Goal: Complete application form

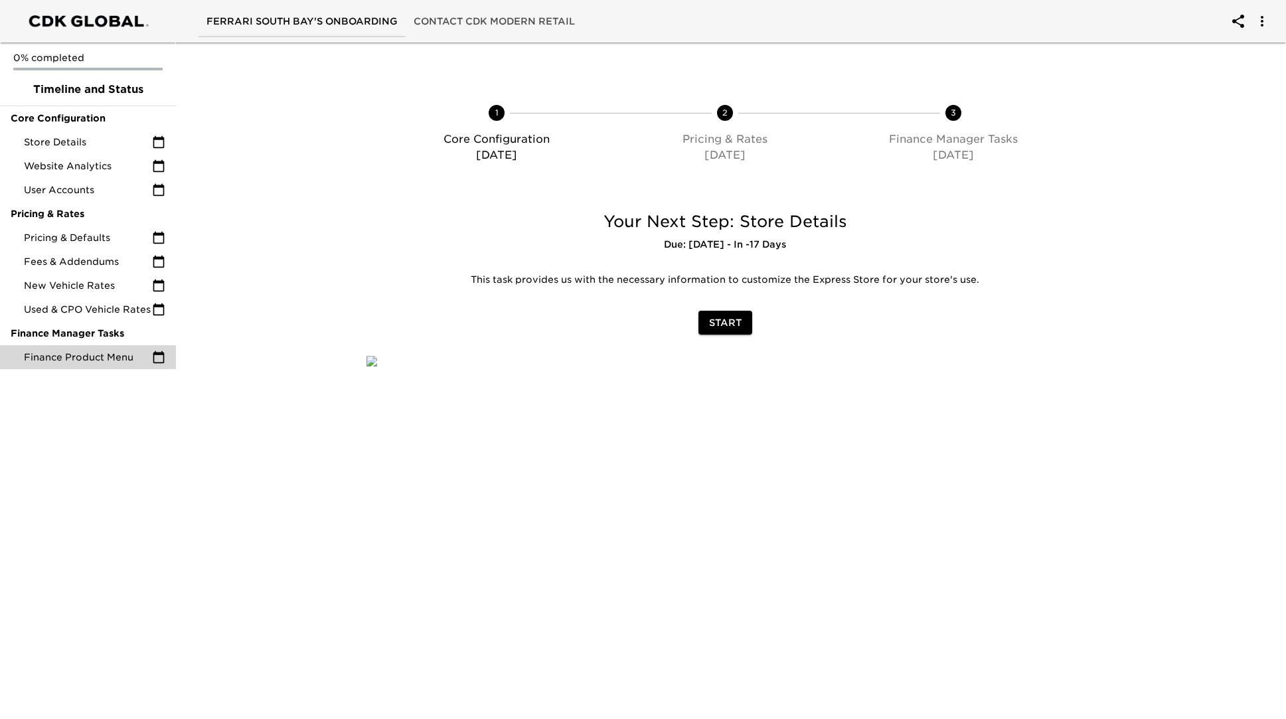
click at [94, 354] on span "Finance Product Menu" at bounding box center [88, 357] width 128 height 13
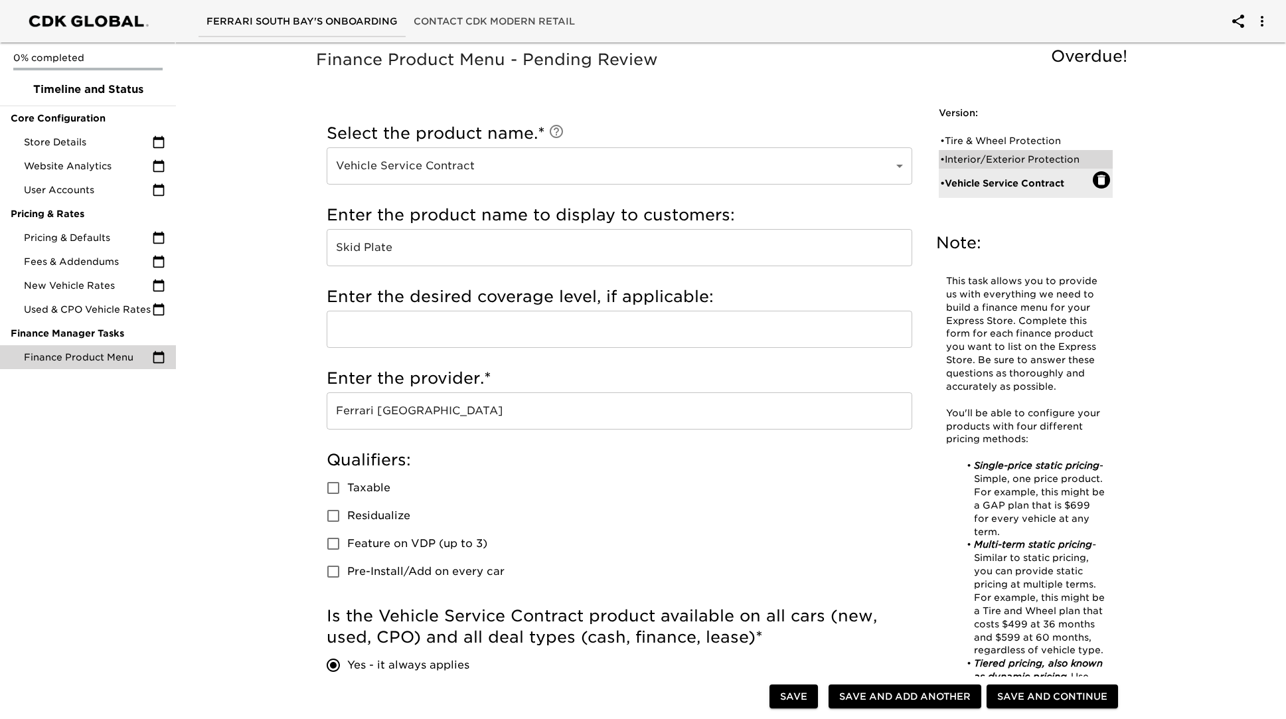
click at [1032, 160] on div "• Interior/Exterior Protection" at bounding box center [1016, 159] width 153 height 13
type input "Interior/Exterior Protection"
type input "Paint Protection Film"
checkbox input "true"
radio input "true"
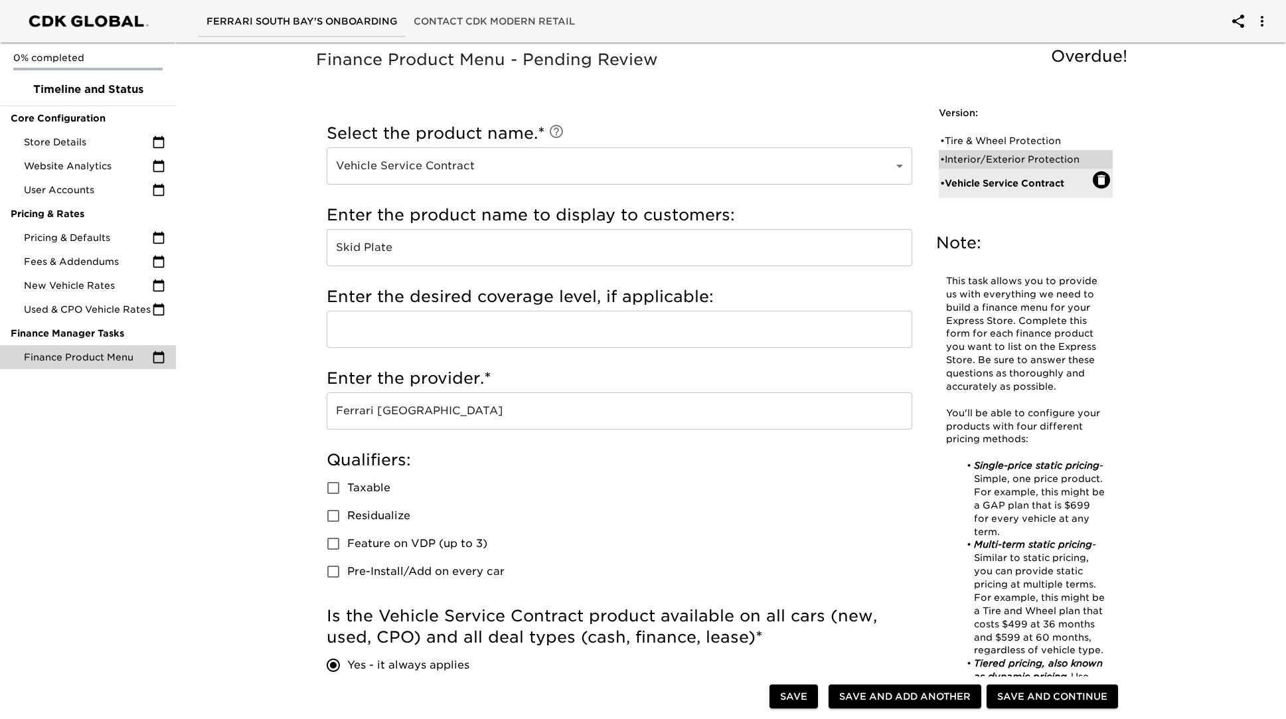
radio input "false"
radio input "true"
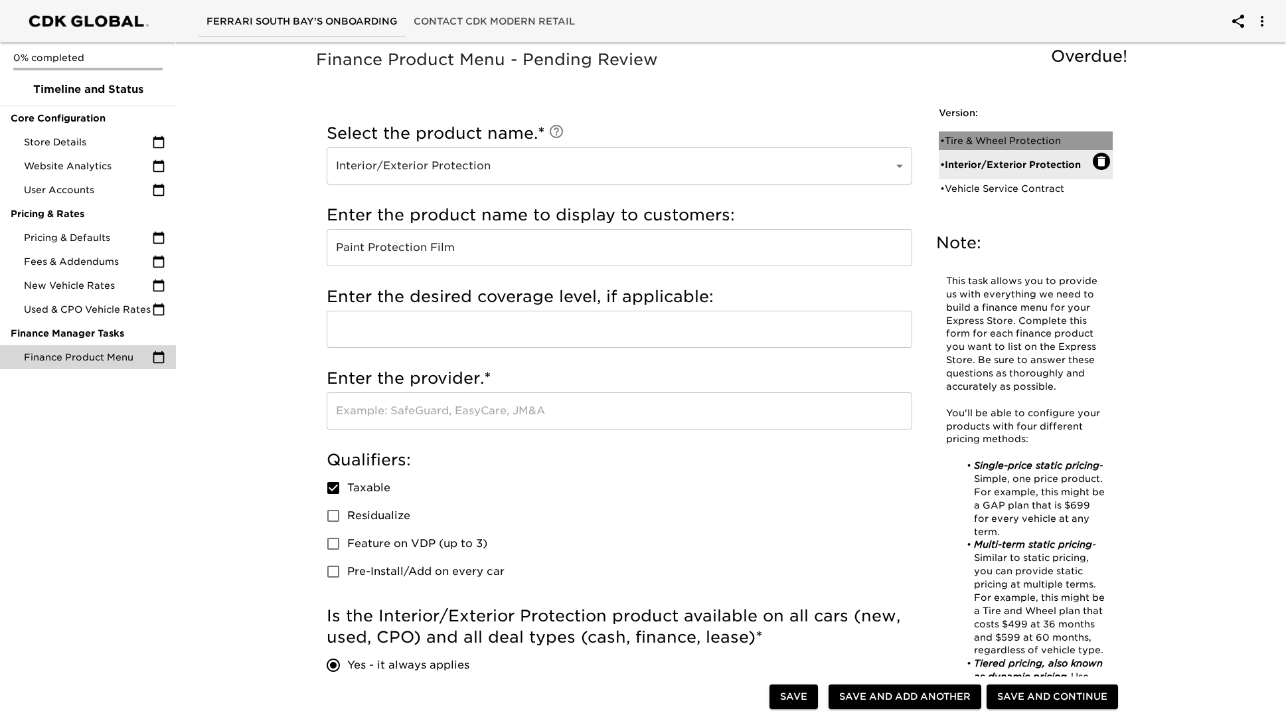
click at [1019, 145] on div "• Tire & Wheel Protection" at bounding box center [1016, 140] width 153 height 13
type input "Tire & Wheel Protection"
type input "Sonsio"
checkbox input "false"
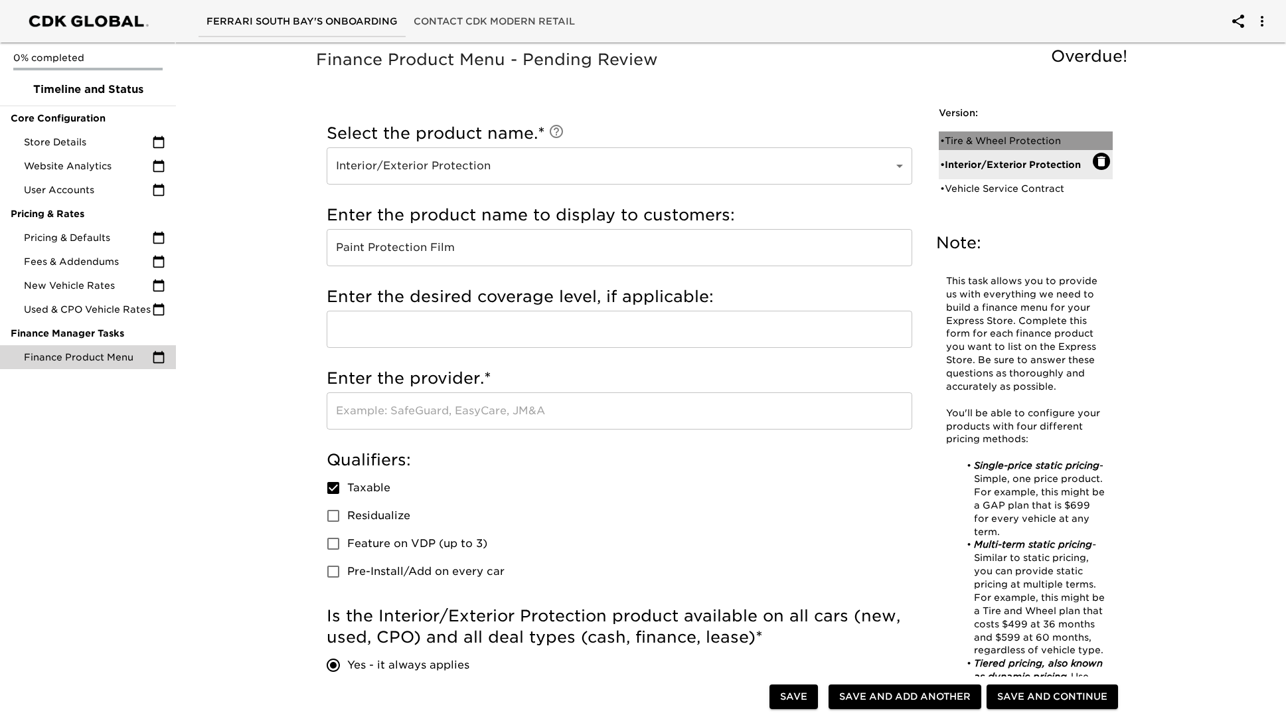
radio input "true"
radio input "false"
radio input "true"
type input "C661969"
radio input "true"
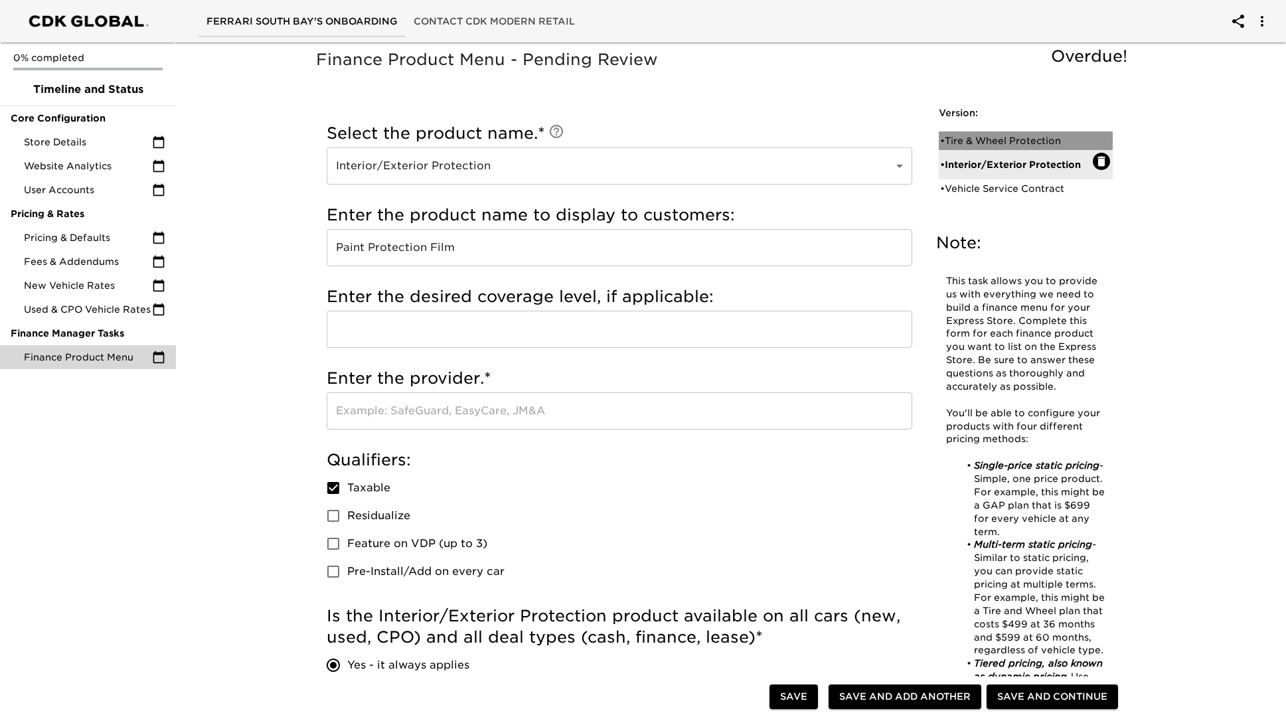
type input "$4000"
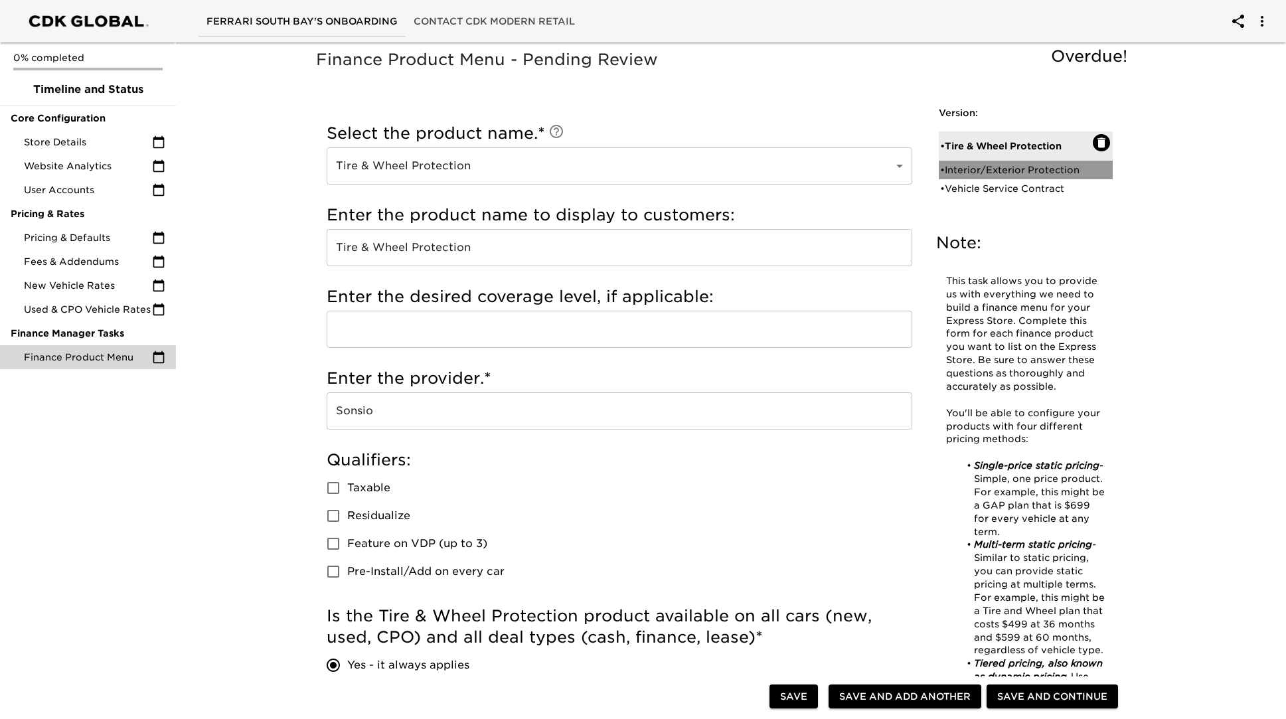
click at [1005, 167] on div "• Interior/Exterior Protection" at bounding box center [1016, 169] width 153 height 13
type input "Interior/Exterior Protection"
type input "Paint Protection Film"
checkbox input "true"
radio input "true"
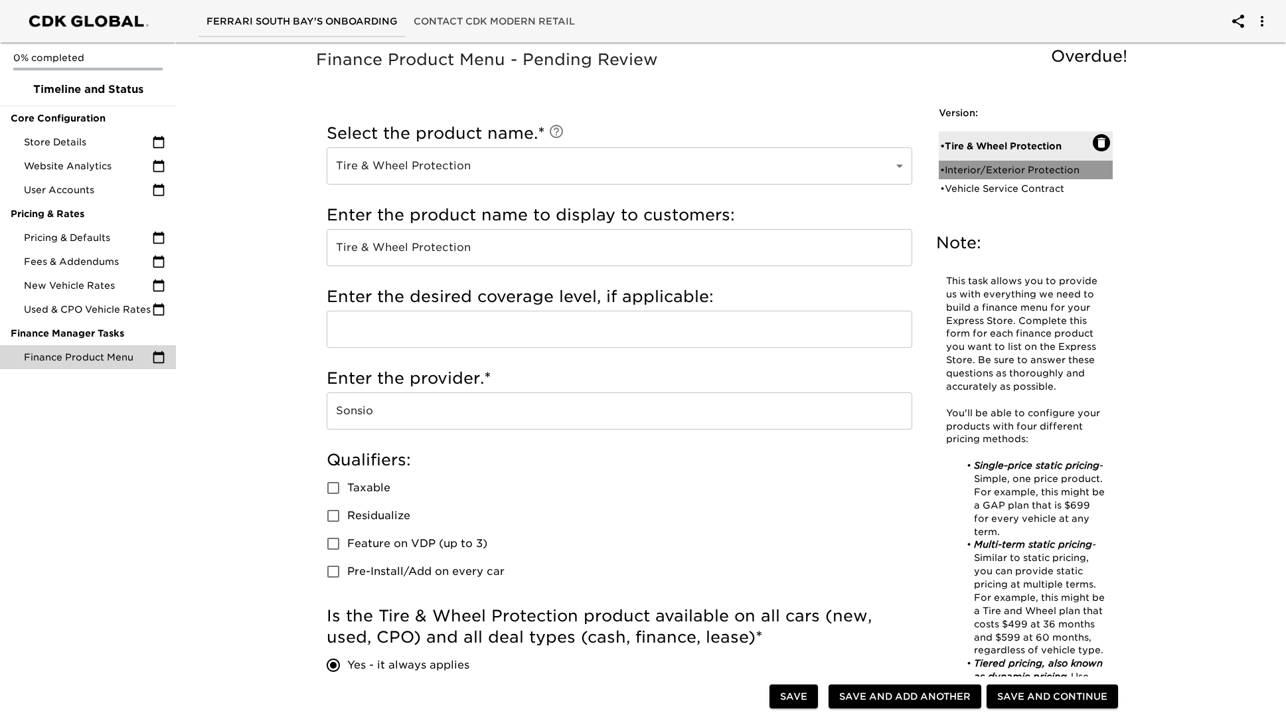
radio input "false"
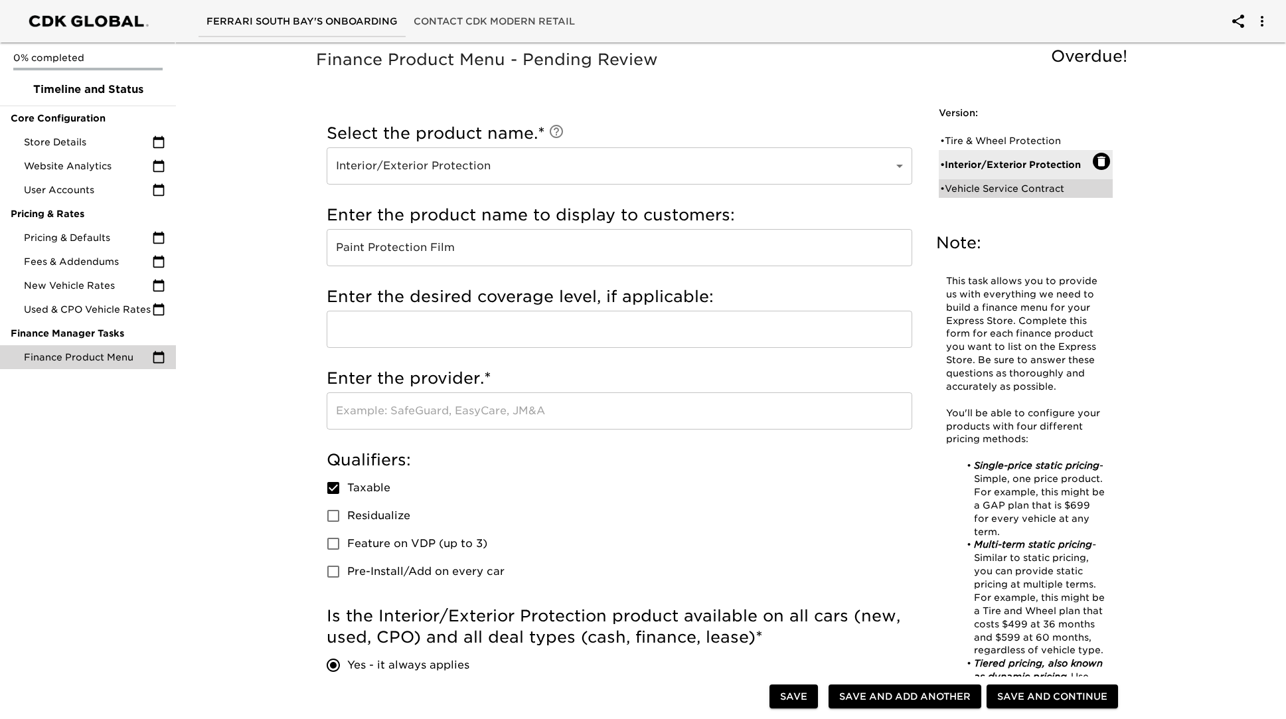
click at [1009, 188] on div "• Vehicle Service Contract" at bounding box center [1016, 188] width 153 height 13
type input "Vehicle Service Contract"
type input "Skid Plate"
type input "Ferrari [GEOGRAPHIC_DATA]"
checkbox input "false"
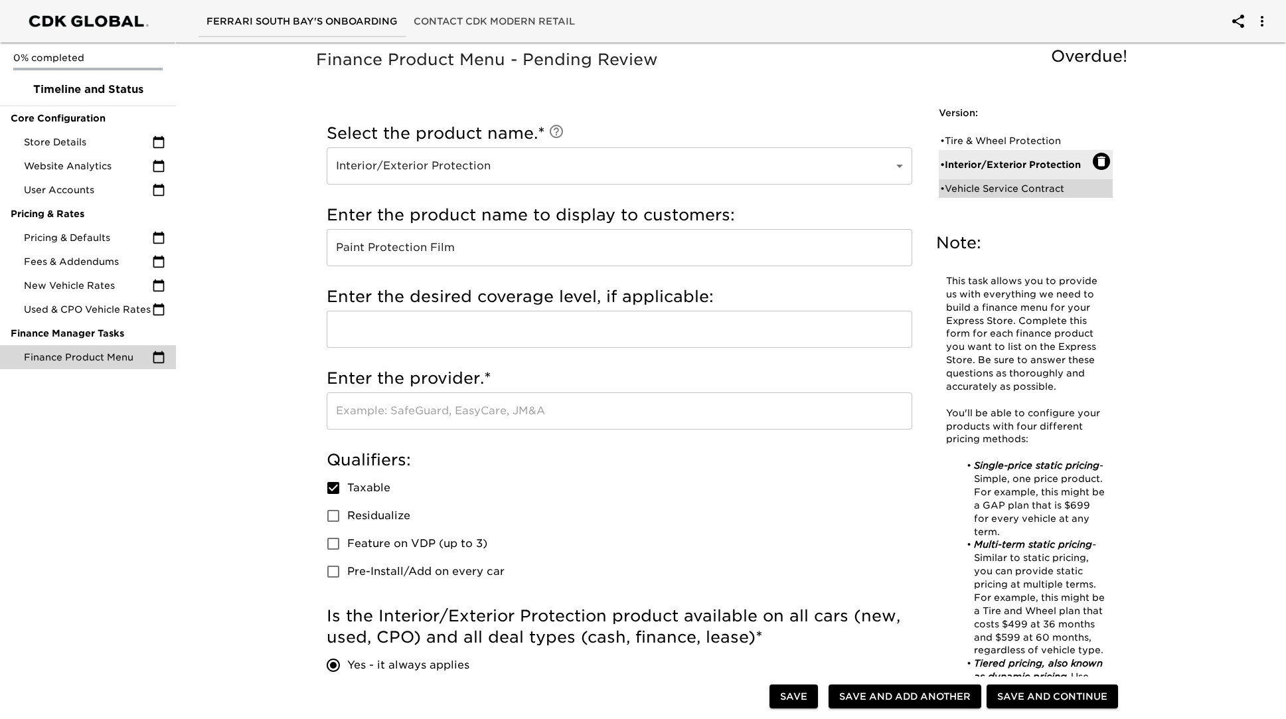
radio input "true"
radio input "false"
type input "1895"
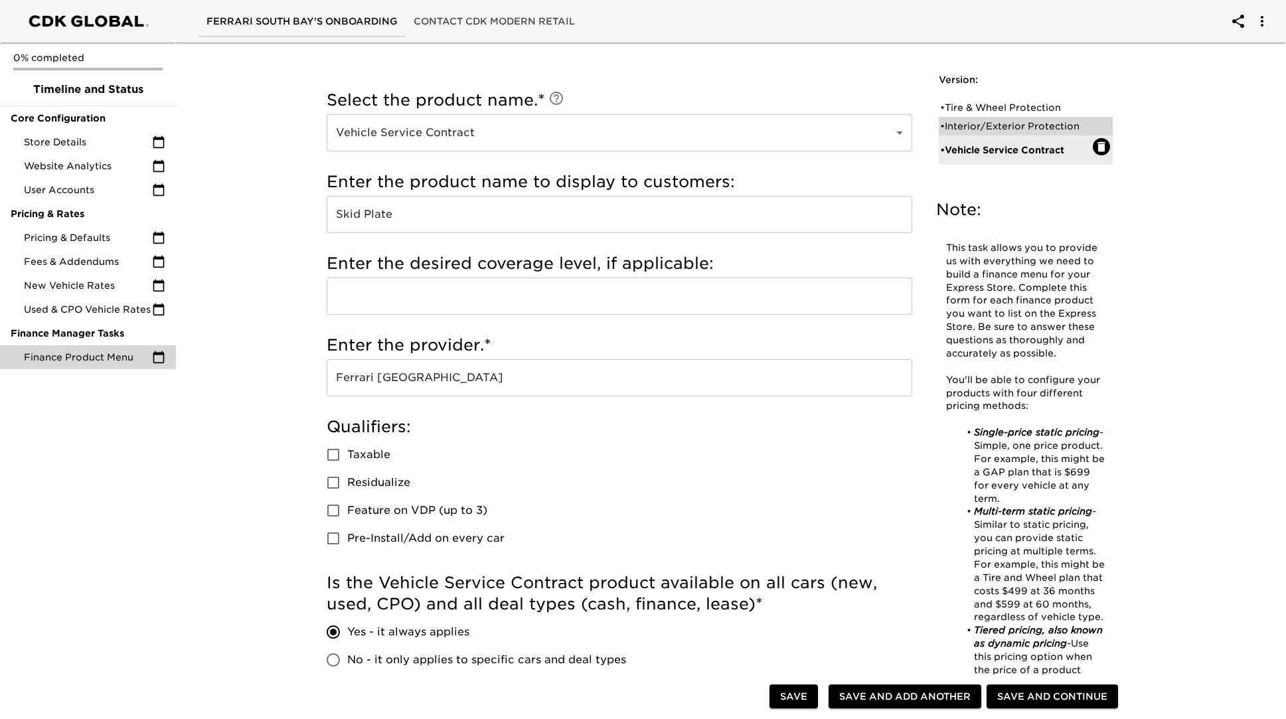
click at [999, 128] on div "• Interior/Exterior Protection" at bounding box center [1016, 126] width 153 height 13
type input "Interior/Exterior Protection"
type input "Paint Protection Film"
checkbox input "true"
radio input "false"
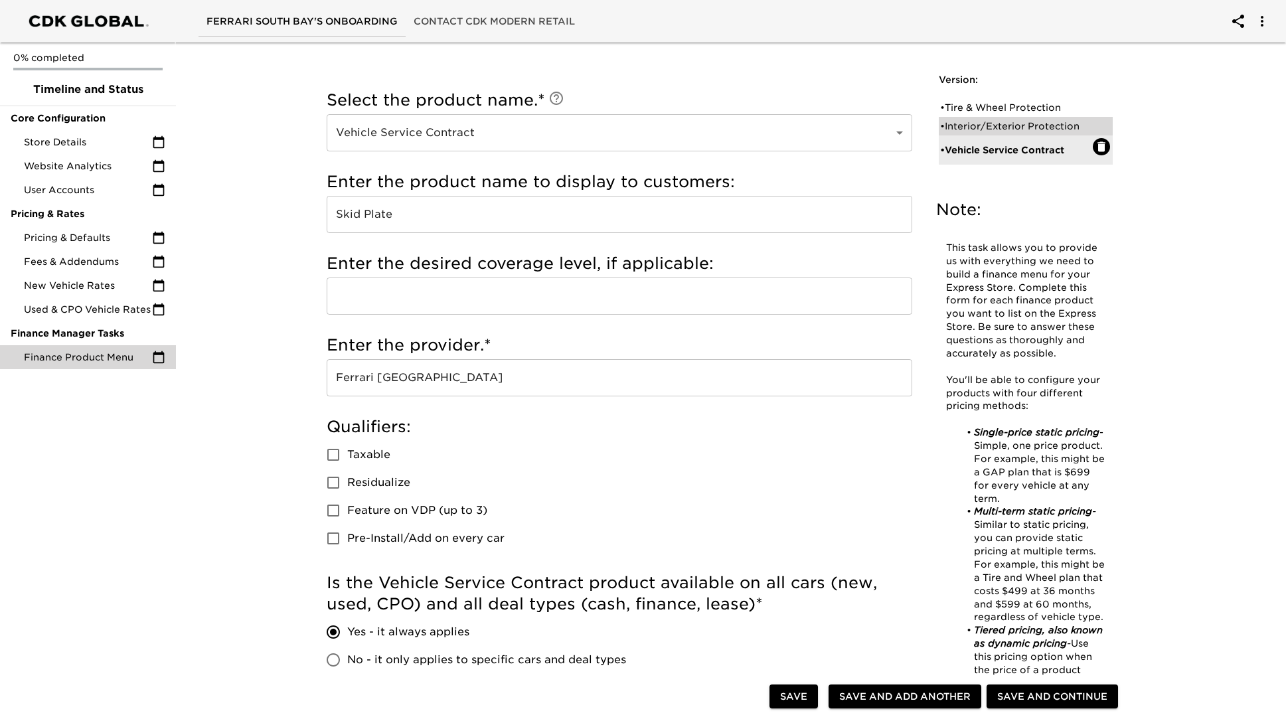
radio input "true"
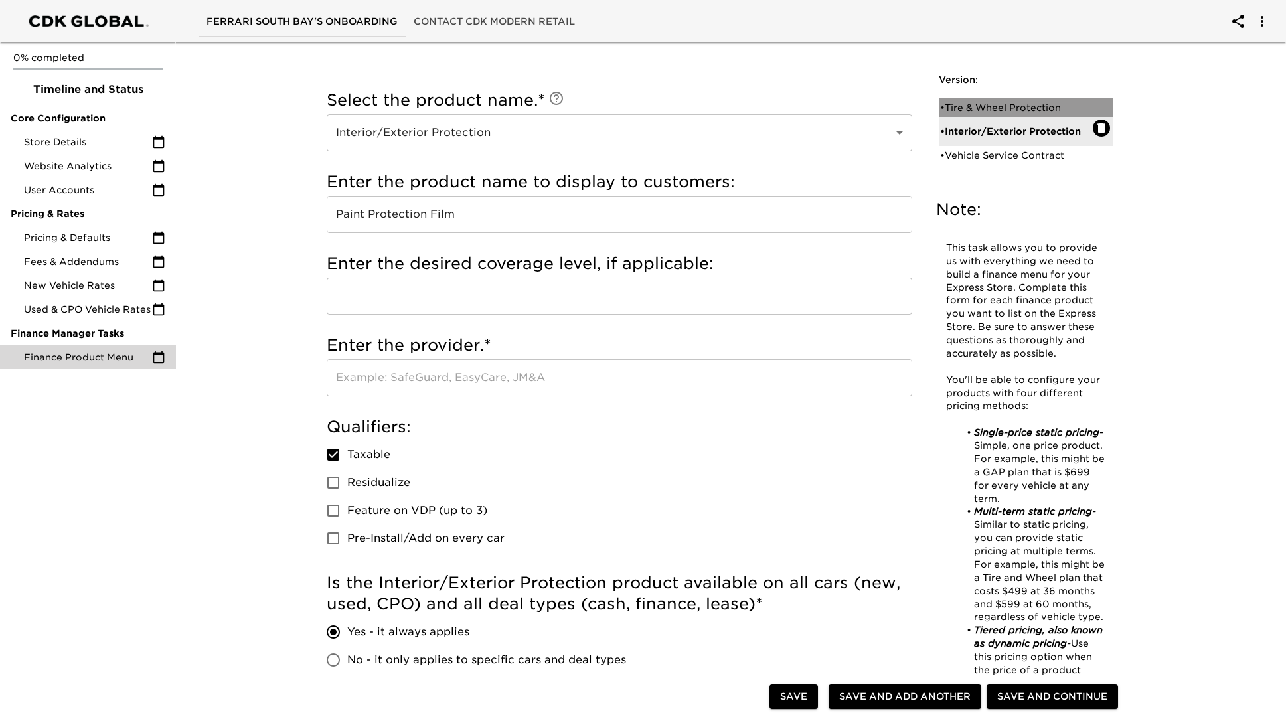
click at [998, 108] on div "• Tire & Wheel Protection" at bounding box center [1016, 107] width 153 height 13
type input "Tire & Wheel Protection"
type input "Sonsio"
checkbox input "false"
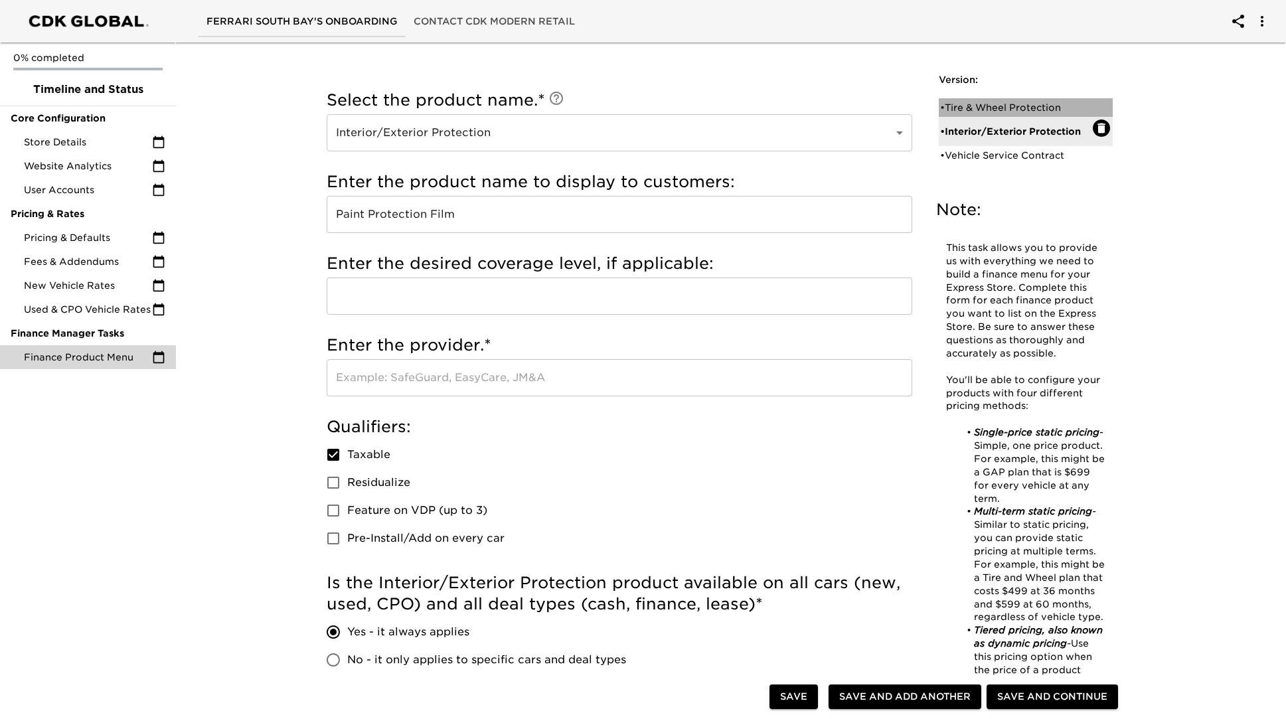
radio input "false"
radio input "true"
type input "C661969"
radio input "true"
type input "$4000"
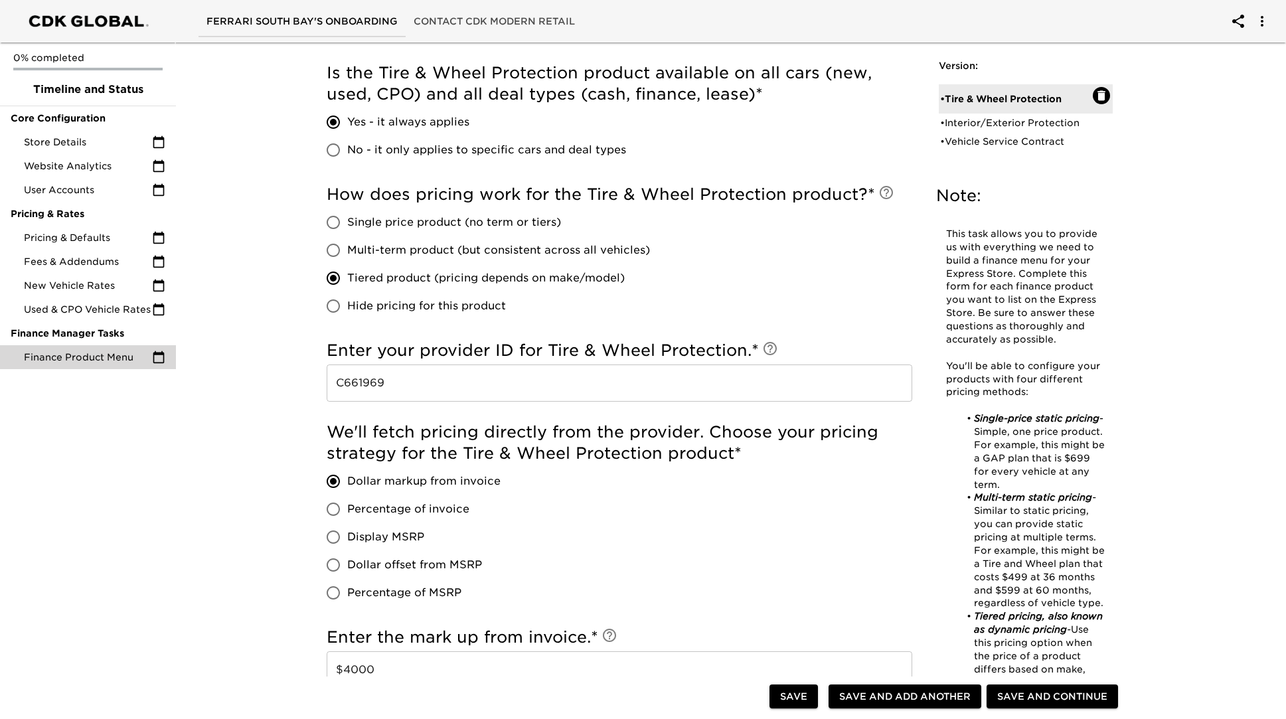
scroll to position [0, 0]
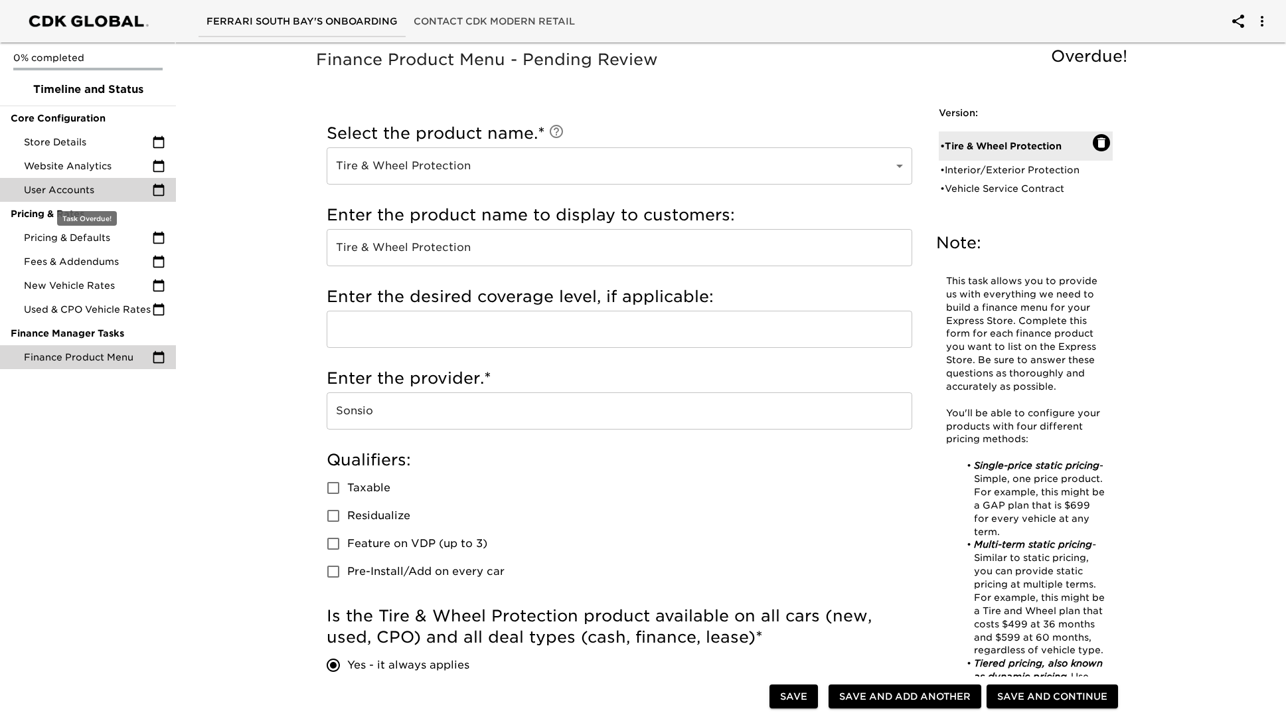
click at [124, 185] on span "User Accounts" at bounding box center [88, 189] width 128 height 13
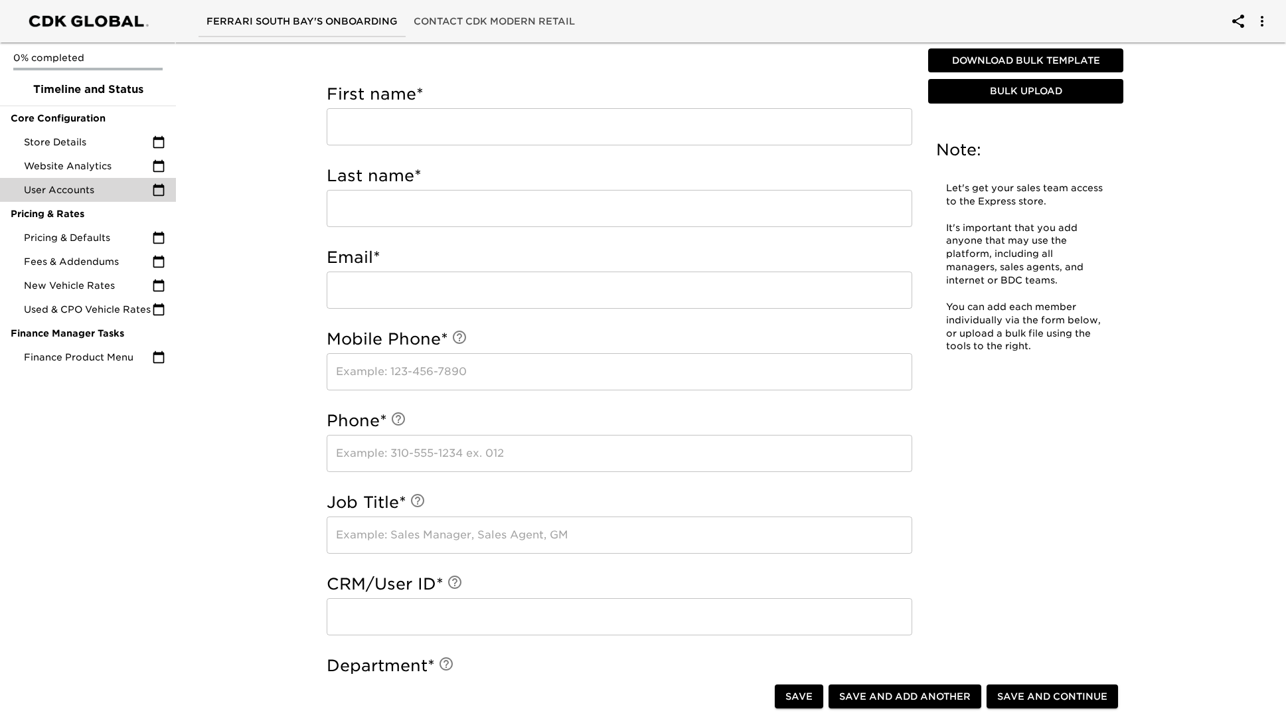
scroll to position [80, 0]
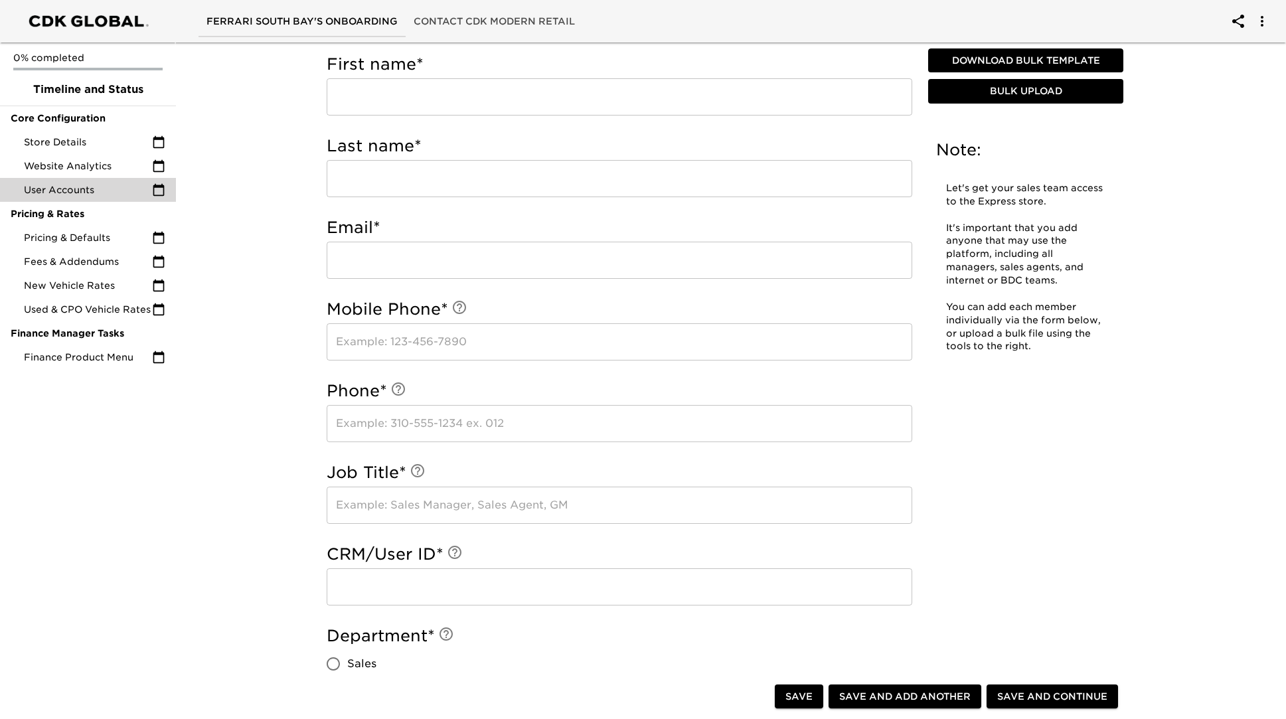
click at [1141, 594] on div "User Accounts Overdue! Note: Let's get your sales team access to the Express st…" at bounding box center [725, 622] width 850 height 1306
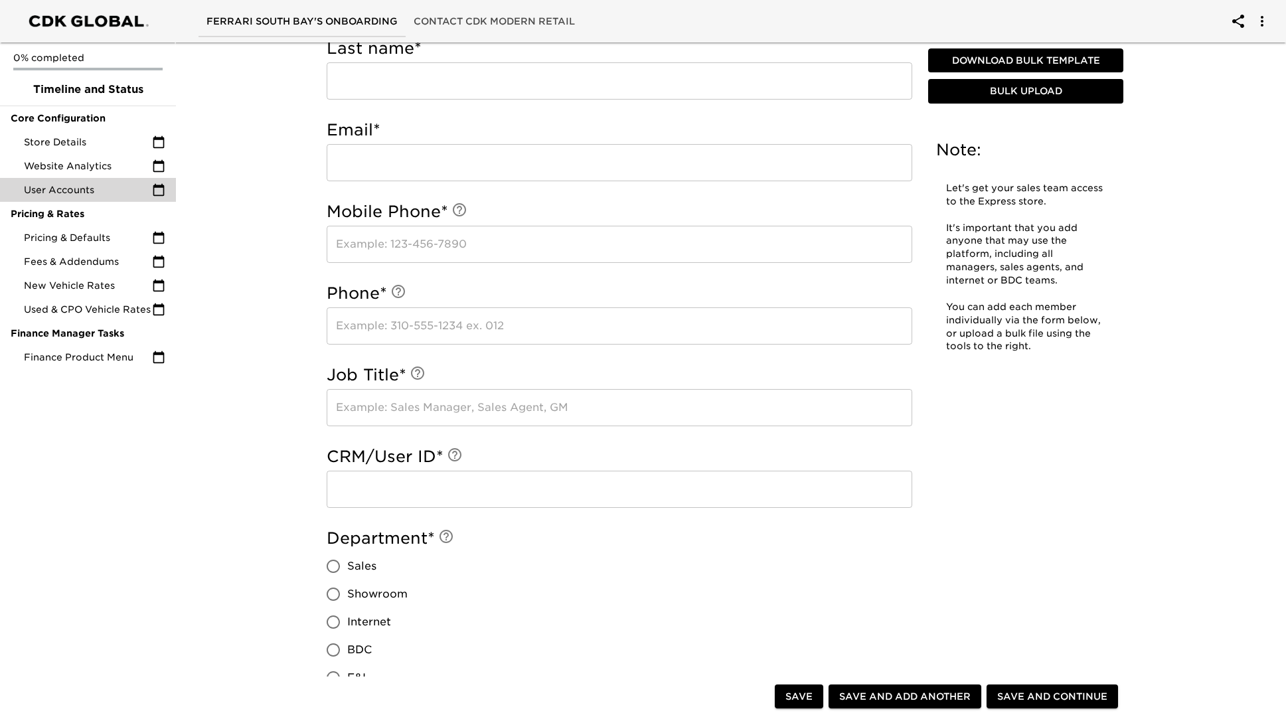
scroll to position [179, 0]
drag, startPoint x: 1057, startPoint y: 419, endPoint x: 1067, endPoint y: 419, distance: 10.0
click at [1057, 419] on div "User Accounts Overdue! Note: Let's get your sales team access to the Express st…" at bounding box center [724, 406] width 823 height 1076
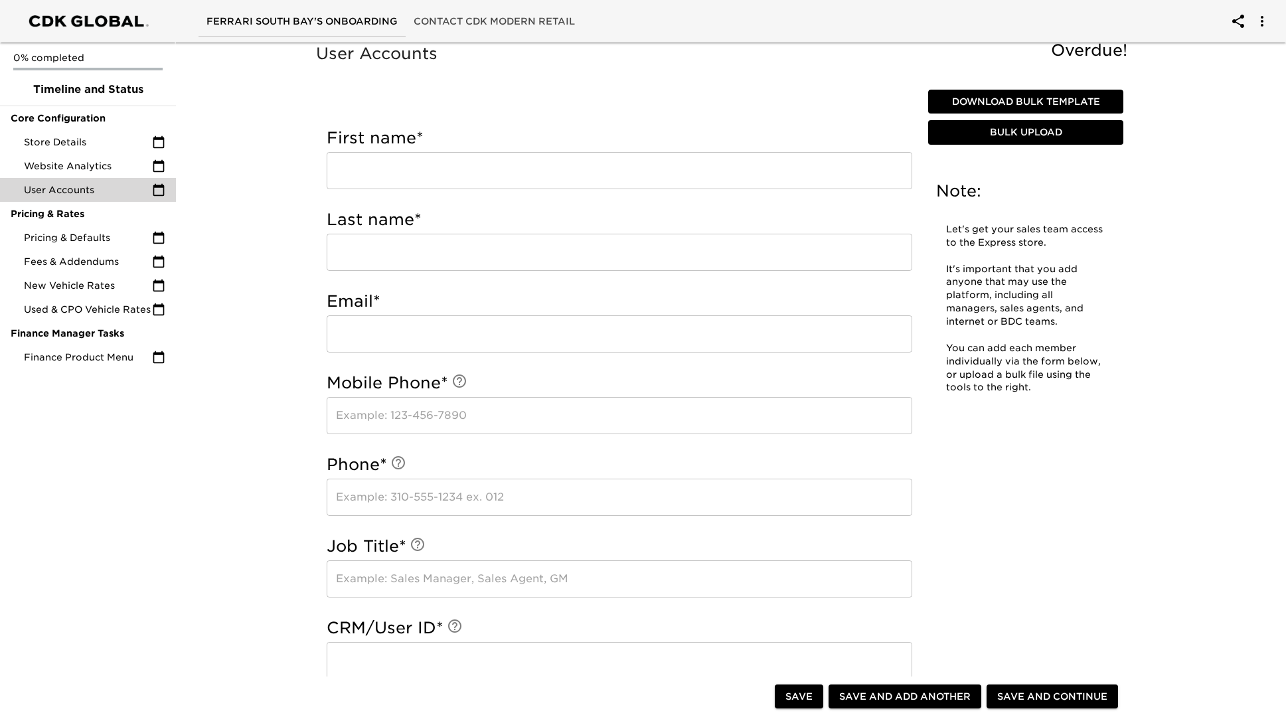
scroll to position [0, 0]
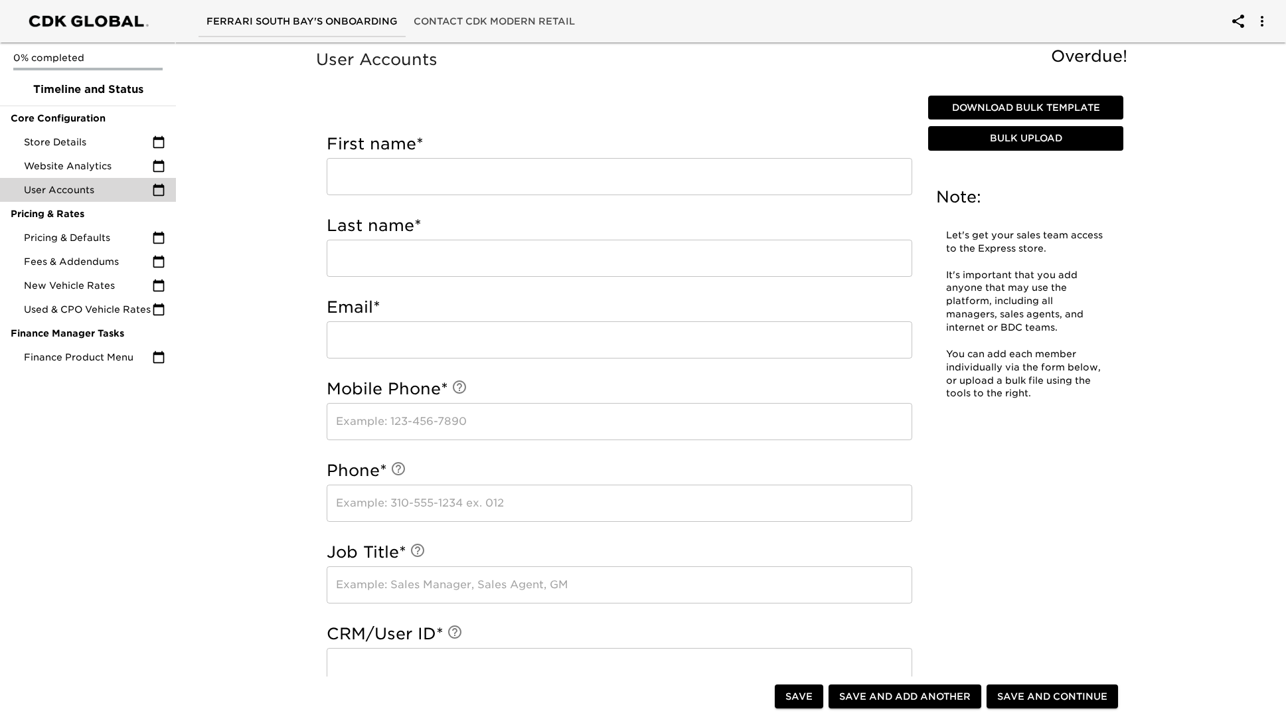
click at [918, 501] on div "First name * ​ Last name * ​ Email * ​ Mobile Phone * ​ Phone * ​ Job Title * ​…" at bounding box center [619, 613] width 607 height 994
click at [1141, 221] on div "User Accounts Overdue! Note: Let's get your sales team access to the Express st…" at bounding box center [725, 696] width 1116 height 1318
click at [1141, 532] on div "User Accounts Overdue! Note: Let's get your sales team access to the Express st…" at bounding box center [725, 696] width 1116 height 1318
